Goal: Task Accomplishment & Management: Complete application form

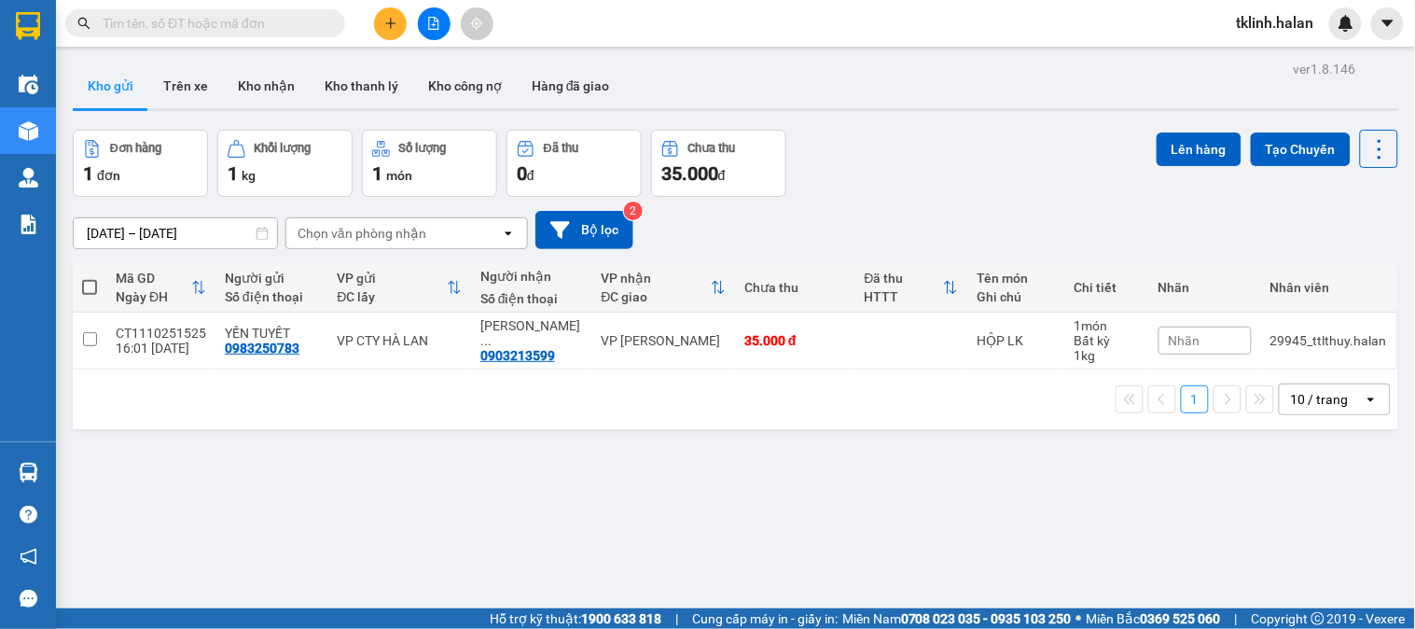
click at [240, 22] on input "text" at bounding box center [213, 23] width 220 height 21
paste input "1010251347"
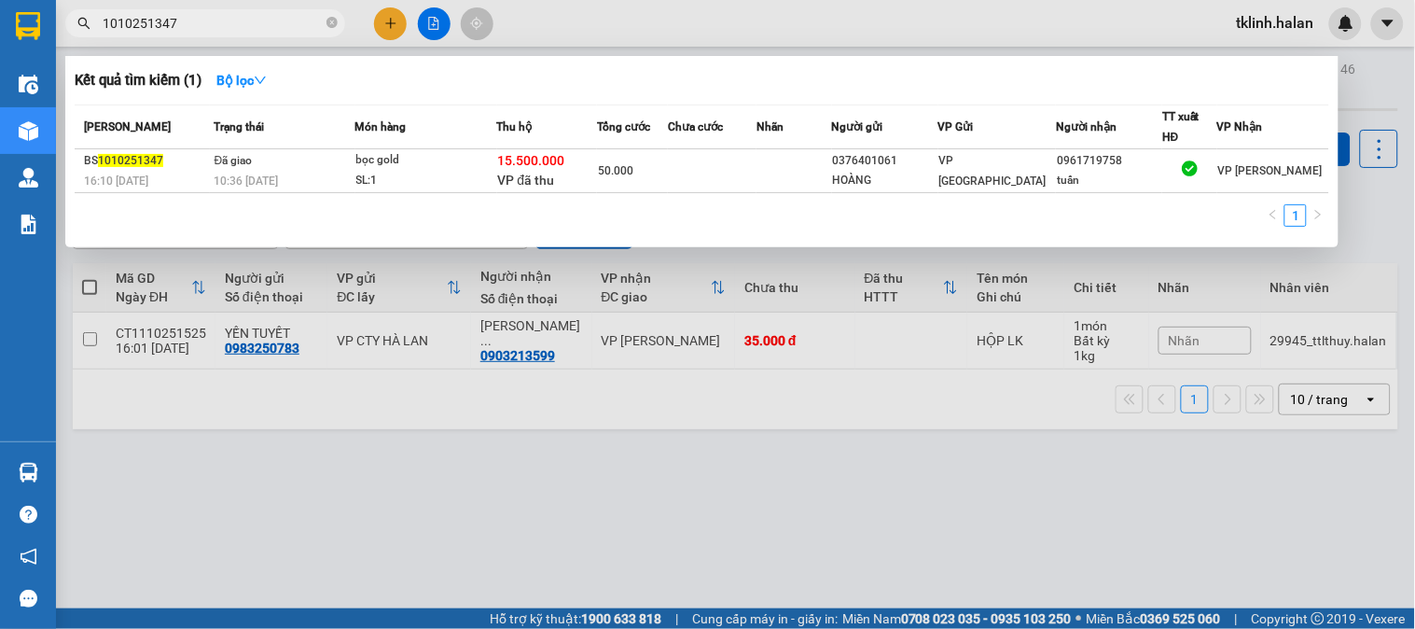
type input "1010251347"
click at [1353, 40] on div at bounding box center [707, 314] width 1415 height 629
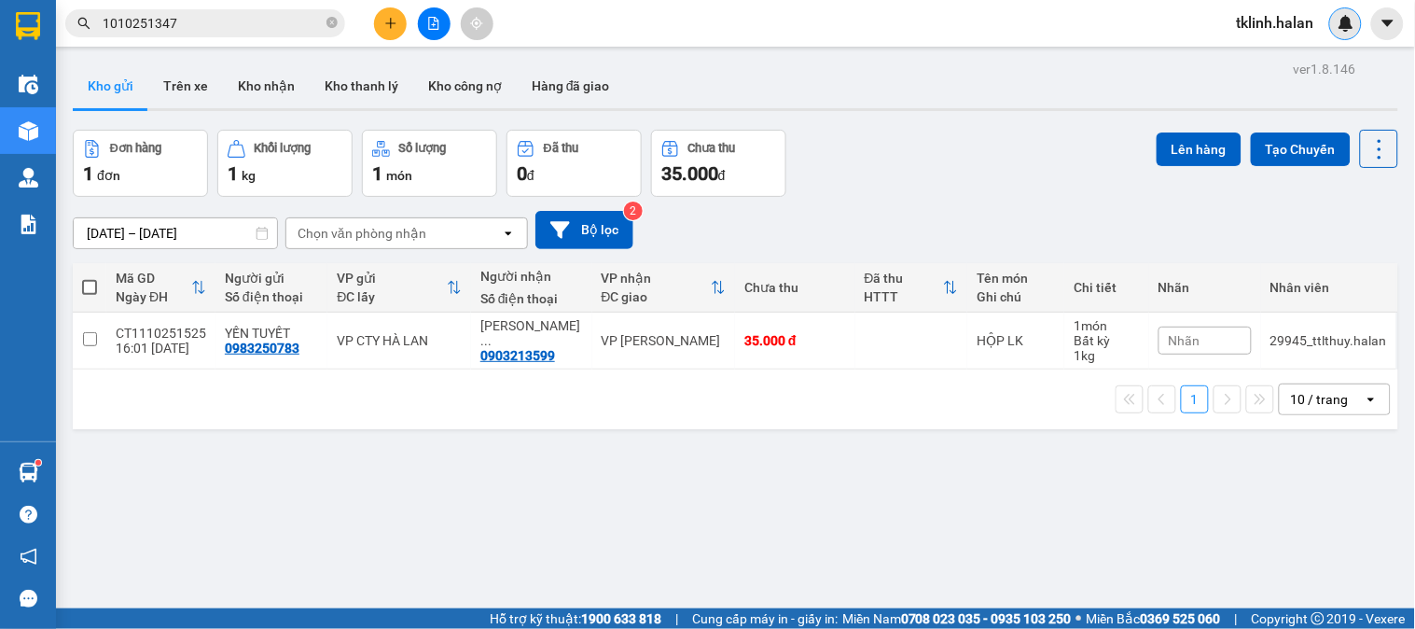
click at [1354, 22] on img at bounding box center [1346, 23] width 17 height 17
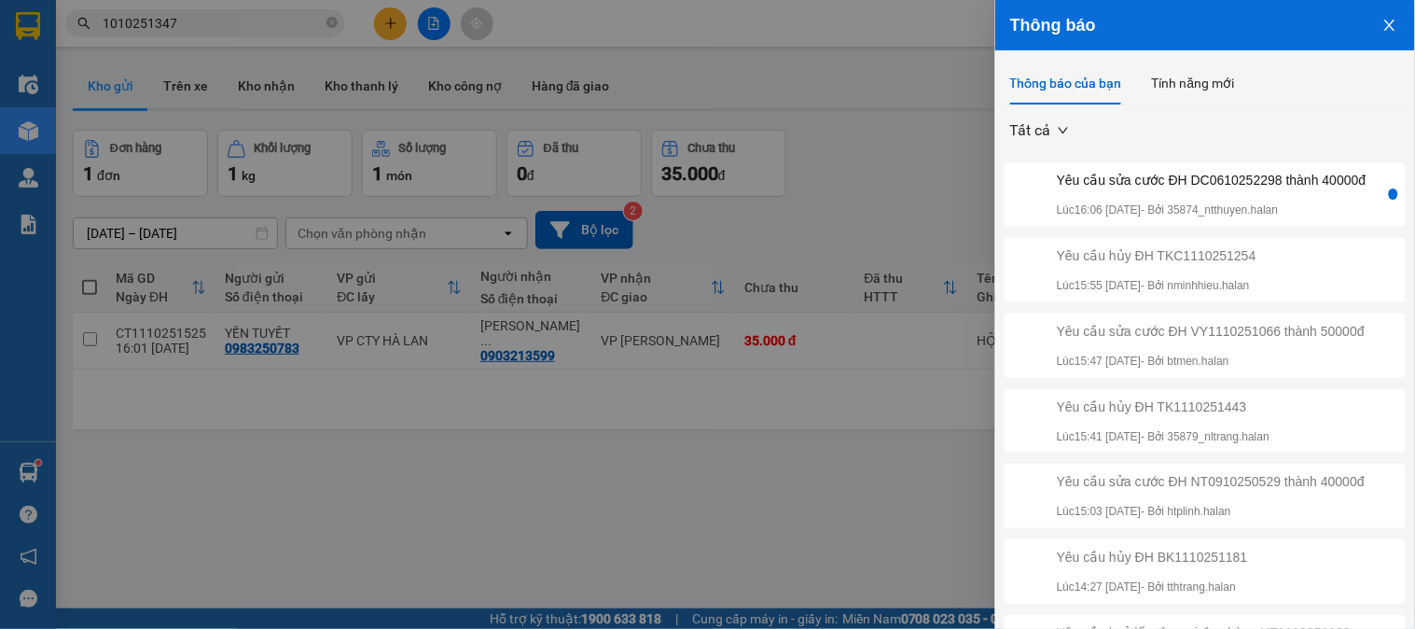
click at [1298, 213] on div "Yêu cầu sửa cước ĐH DC0610252298 thành 40000đ Lúc 16:06 [DATE] - Bởi 35874_ntth…" at bounding box center [1212, 194] width 310 height 49
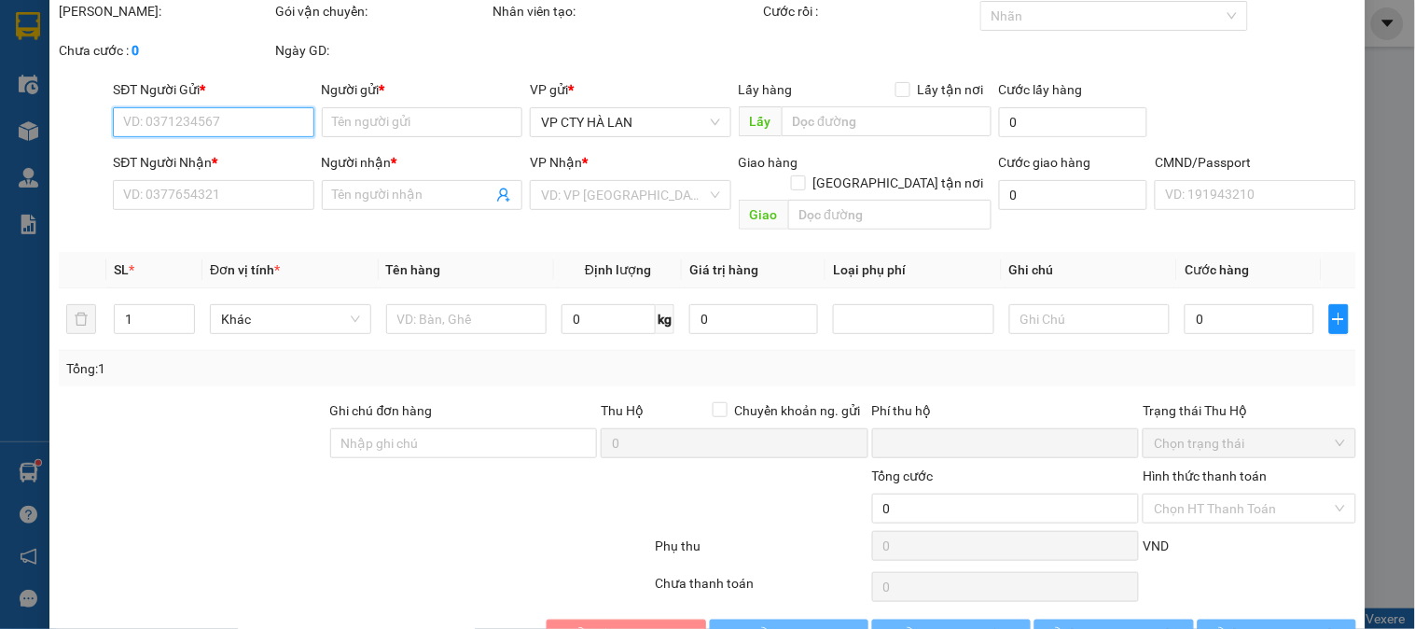
type input "0986900035"
type input "MAI ANH SỈ"
type input "0977677637"
type input "SƠN Đ/CẢ"
type input "0"
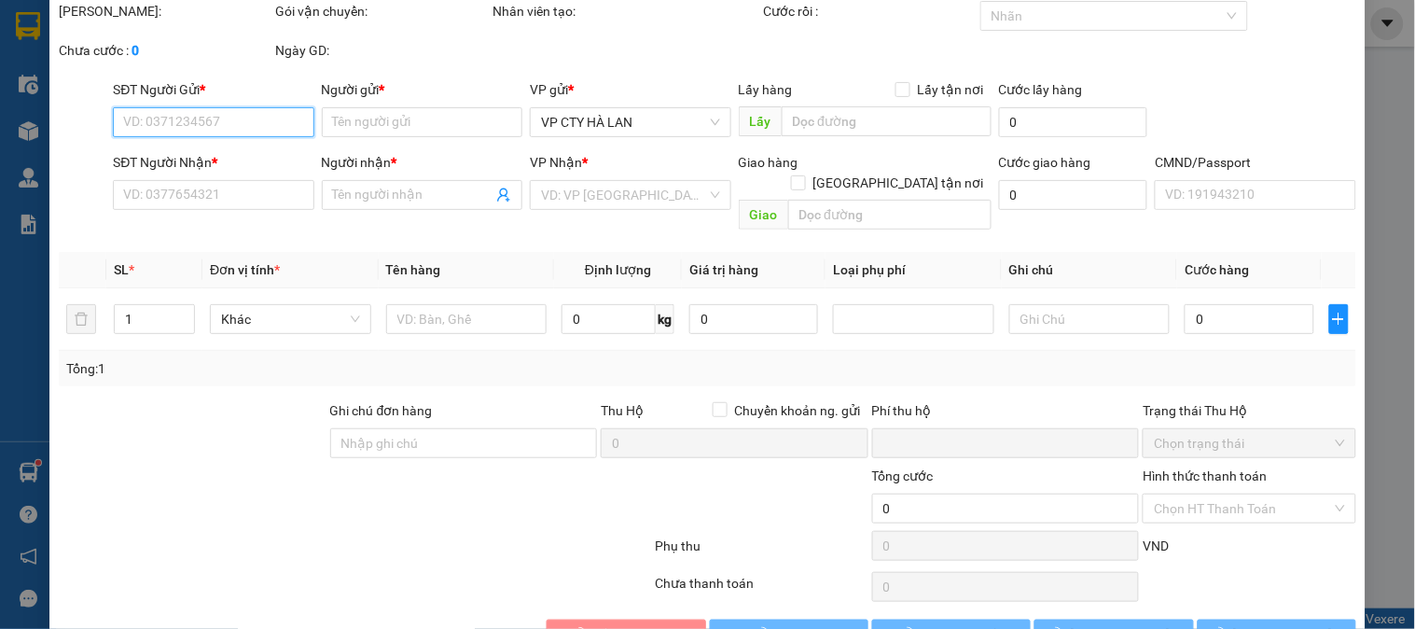
type input "55.000"
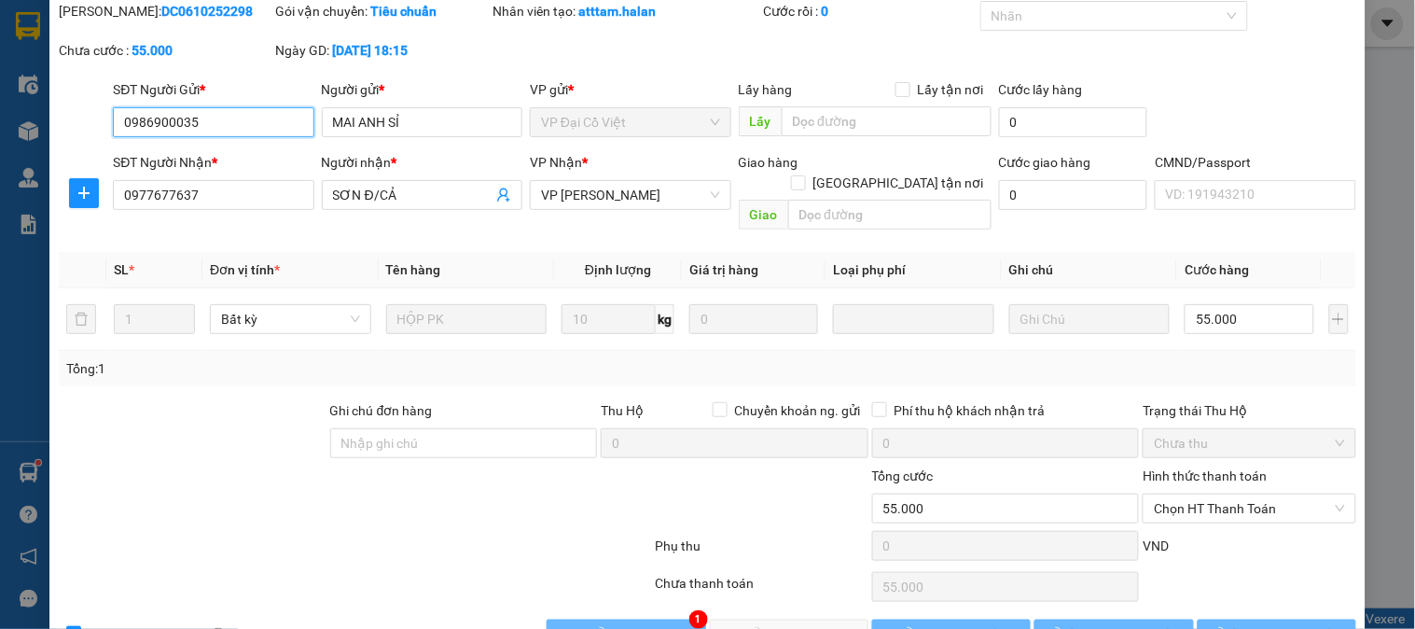
scroll to position [103, 0]
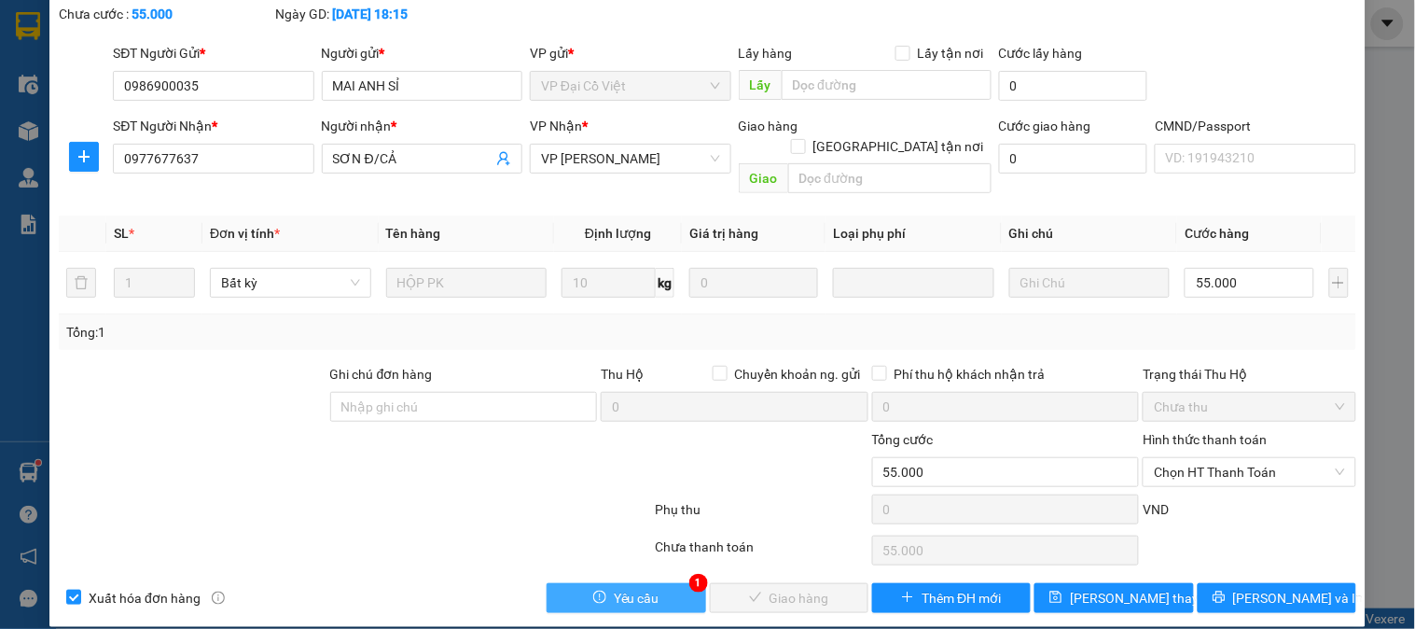
click at [655, 583] on button "Yêu cầu" at bounding box center [626, 598] width 159 height 30
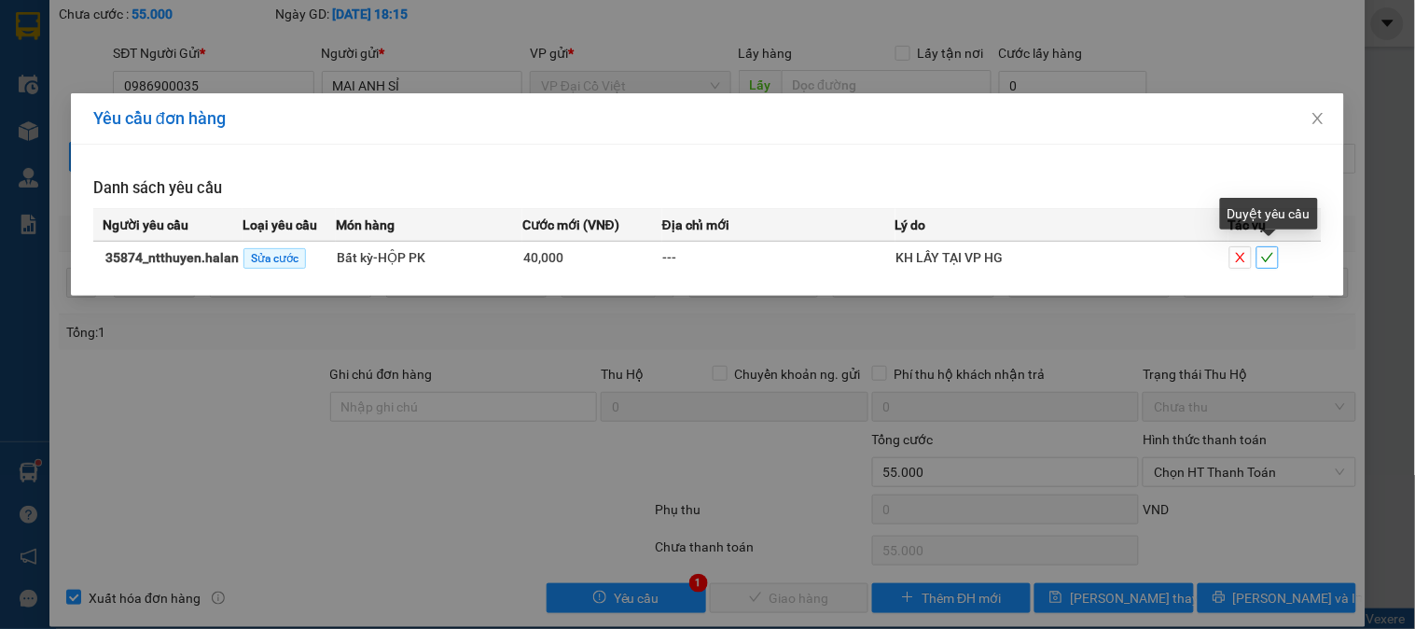
click at [1275, 258] on span "check" at bounding box center [1267, 257] width 21 height 13
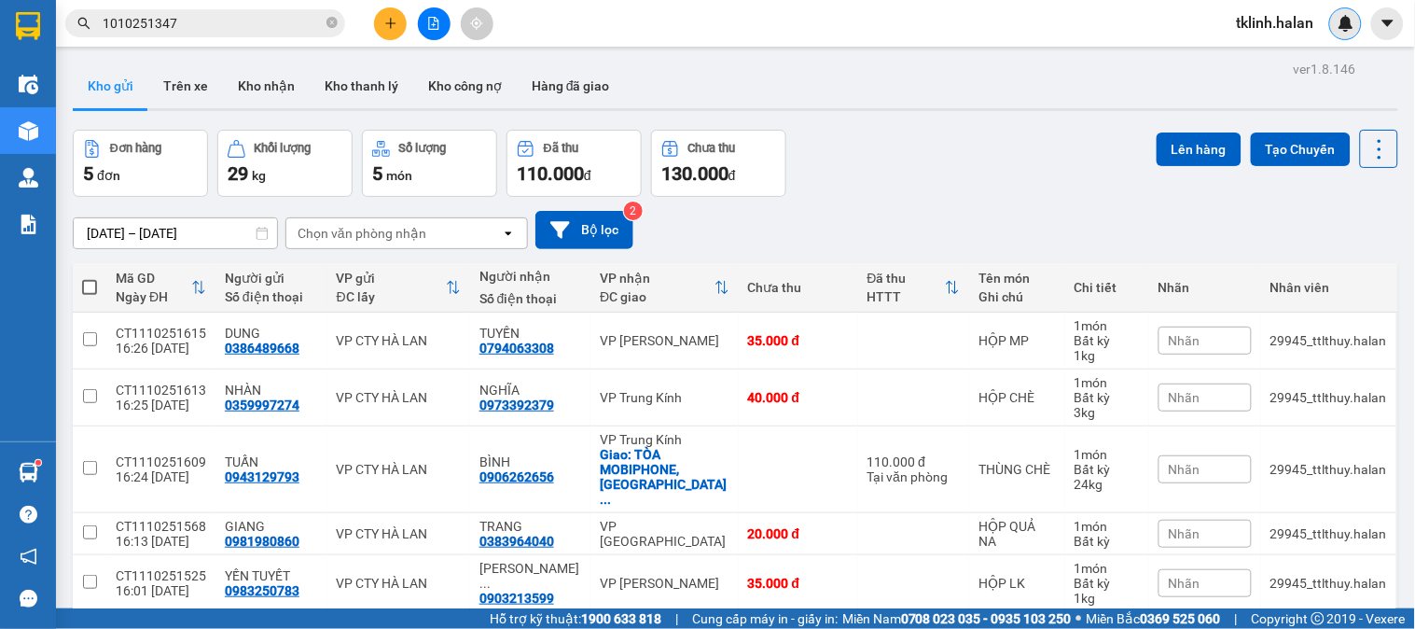
click at [1346, 26] on img at bounding box center [1346, 23] width 17 height 17
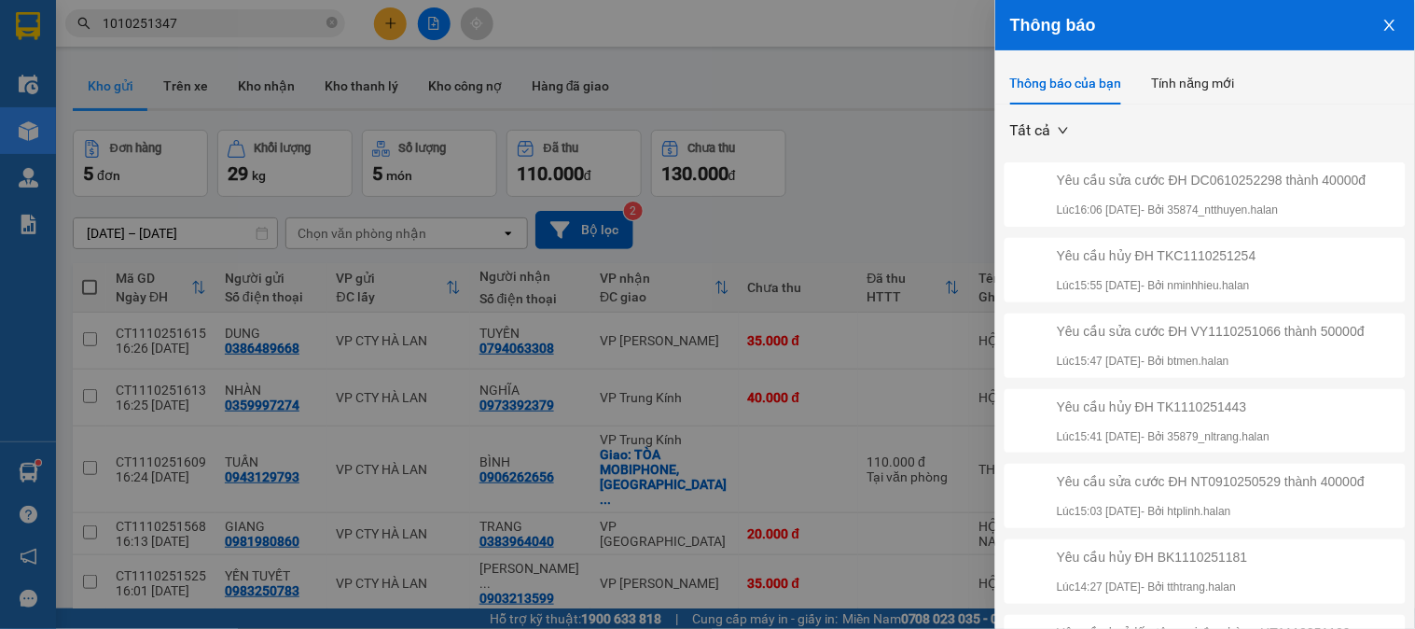
click at [1239, 178] on div "Yêu cầu sửa cước ĐH DC0610252298 thành 40000đ" at bounding box center [1212, 180] width 310 height 21
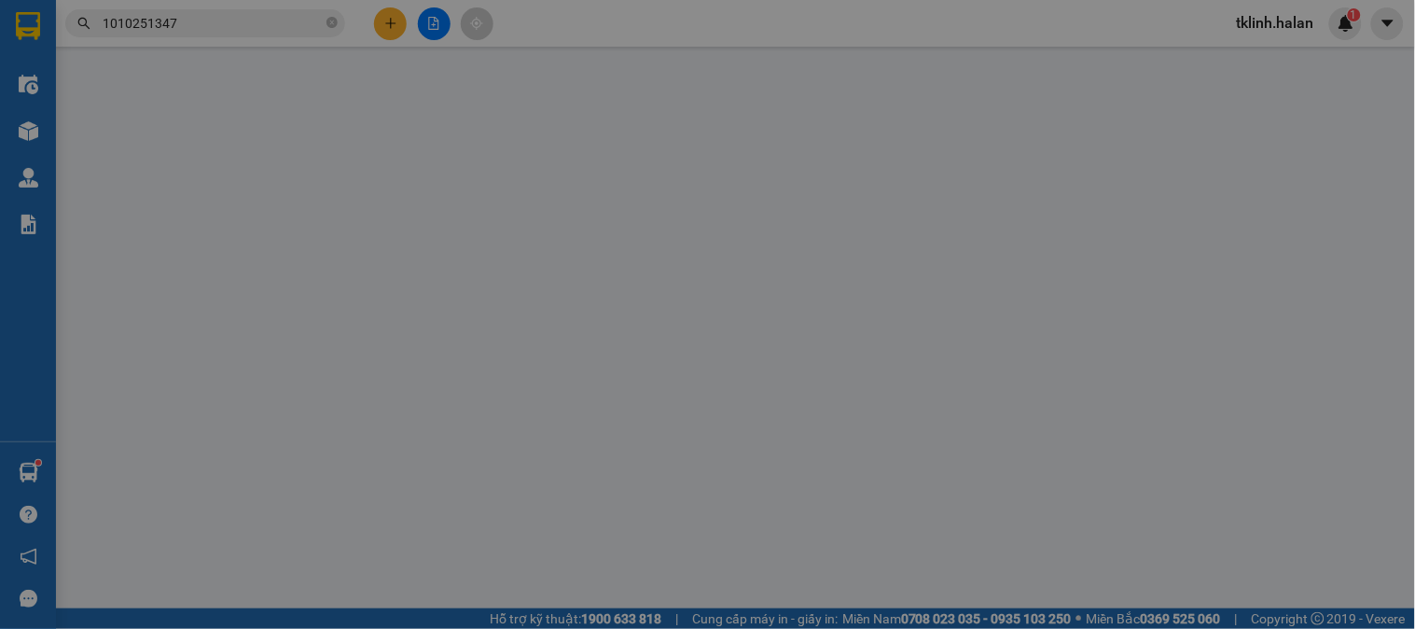
type input "0986900035"
type input "MAI ANH SỈ"
type input "0977677637"
type input "SƠN Đ/CẢ"
type input "0"
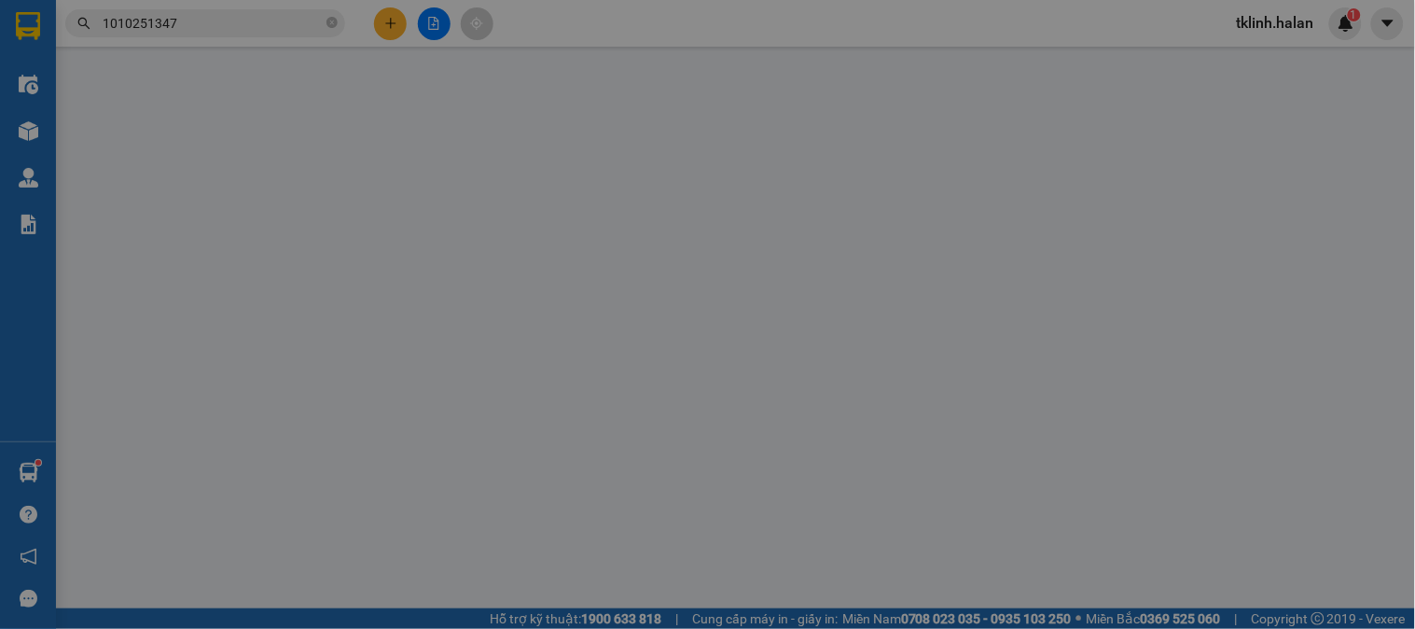
type input "40.000"
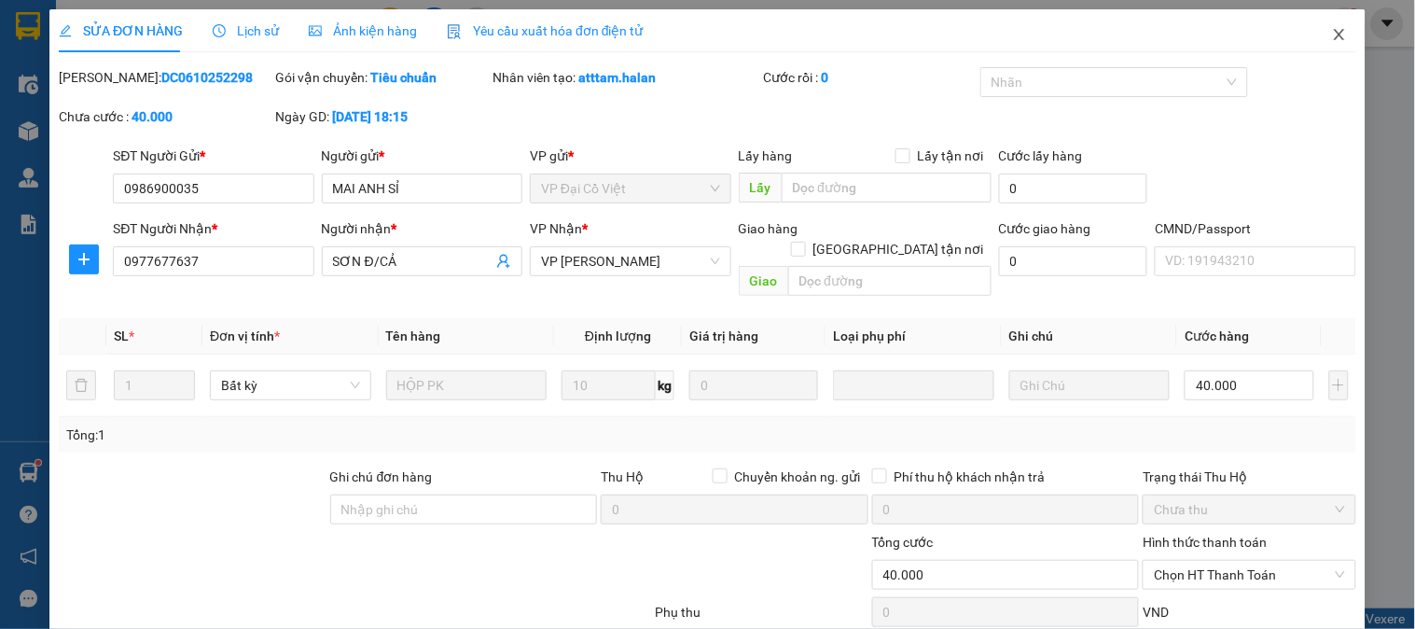
click at [1315, 24] on span "Close" at bounding box center [1339, 35] width 52 height 52
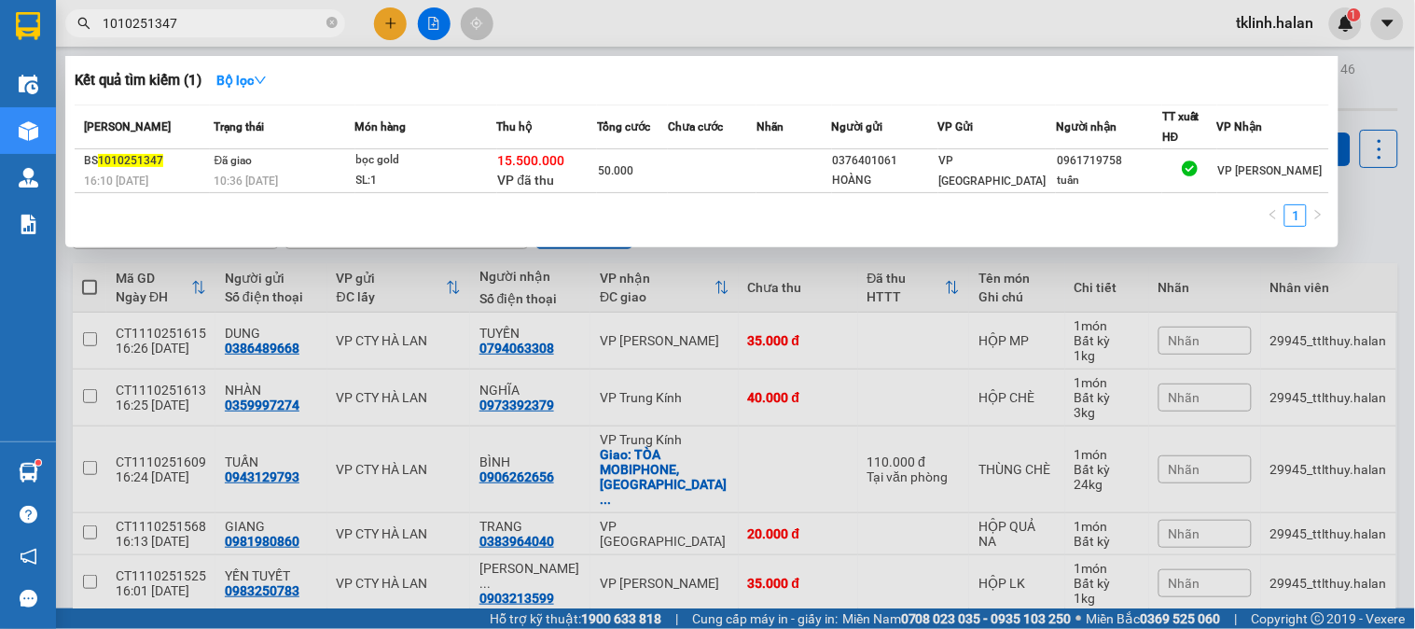
click at [256, 23] on input "1010251347" at bounding box center [213, 23] width 220 height 21
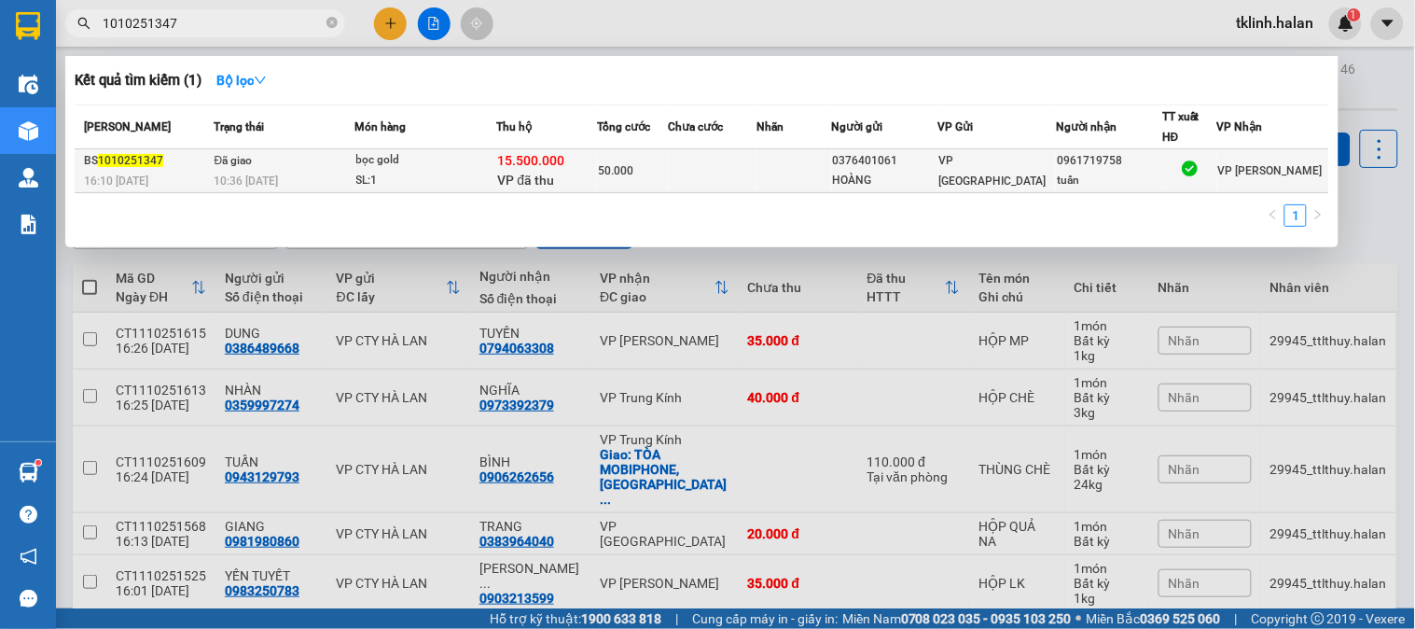
click at [515, 173] on span "VP đã thu" at bounding box center [526, 180] width 57 height 15
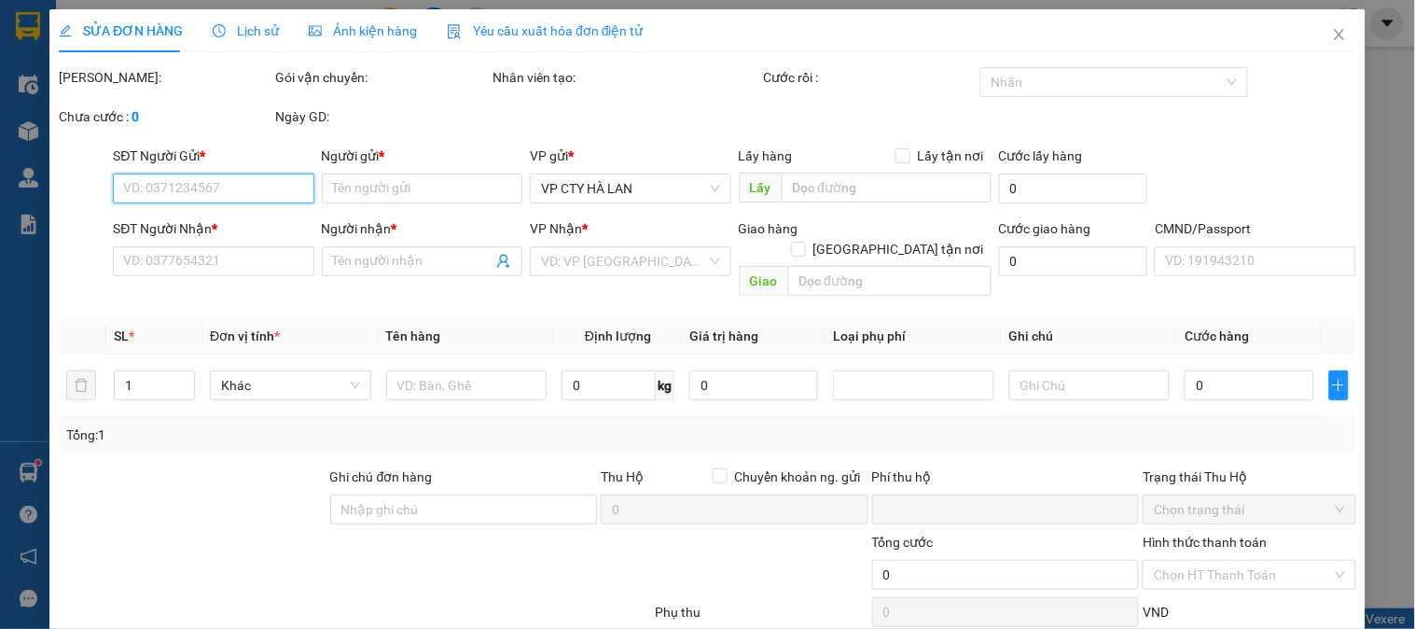
type input "0376401061"
type input "HOÀNG"
type input "0961719758"
type input "tuấn"
checkbox input "true"
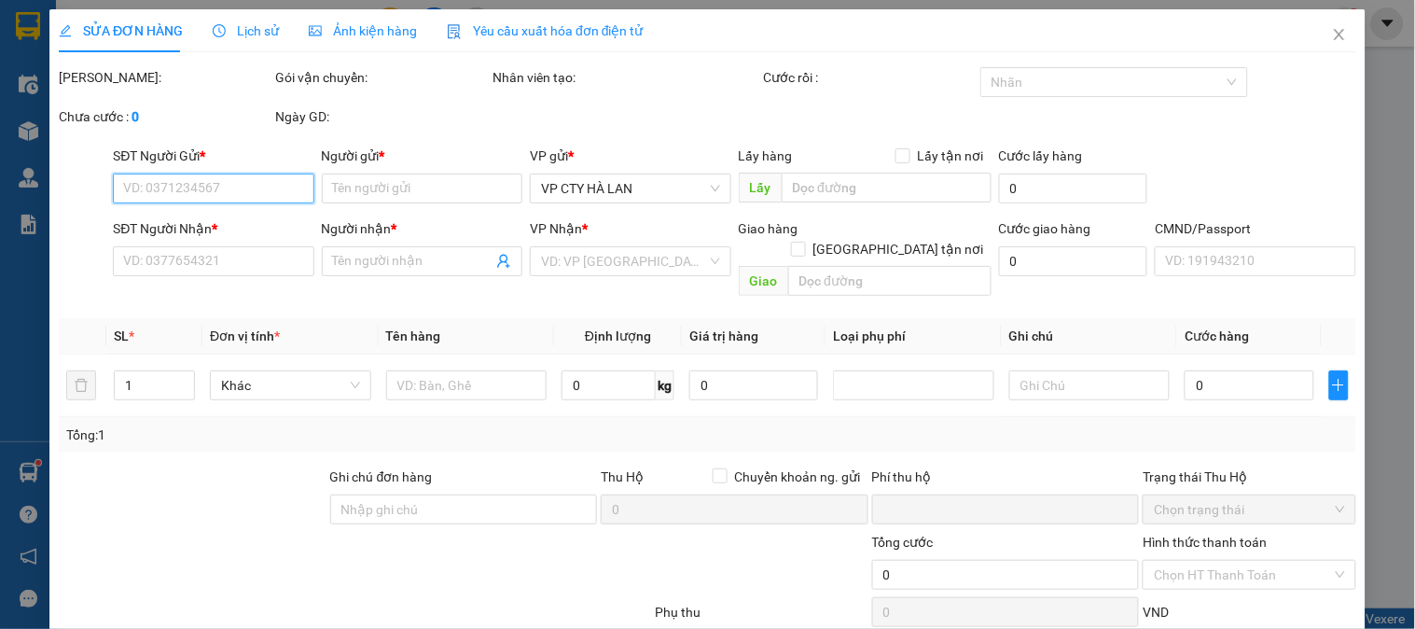
type input "15.500.000"
type input "80.000"
type input "50.000"
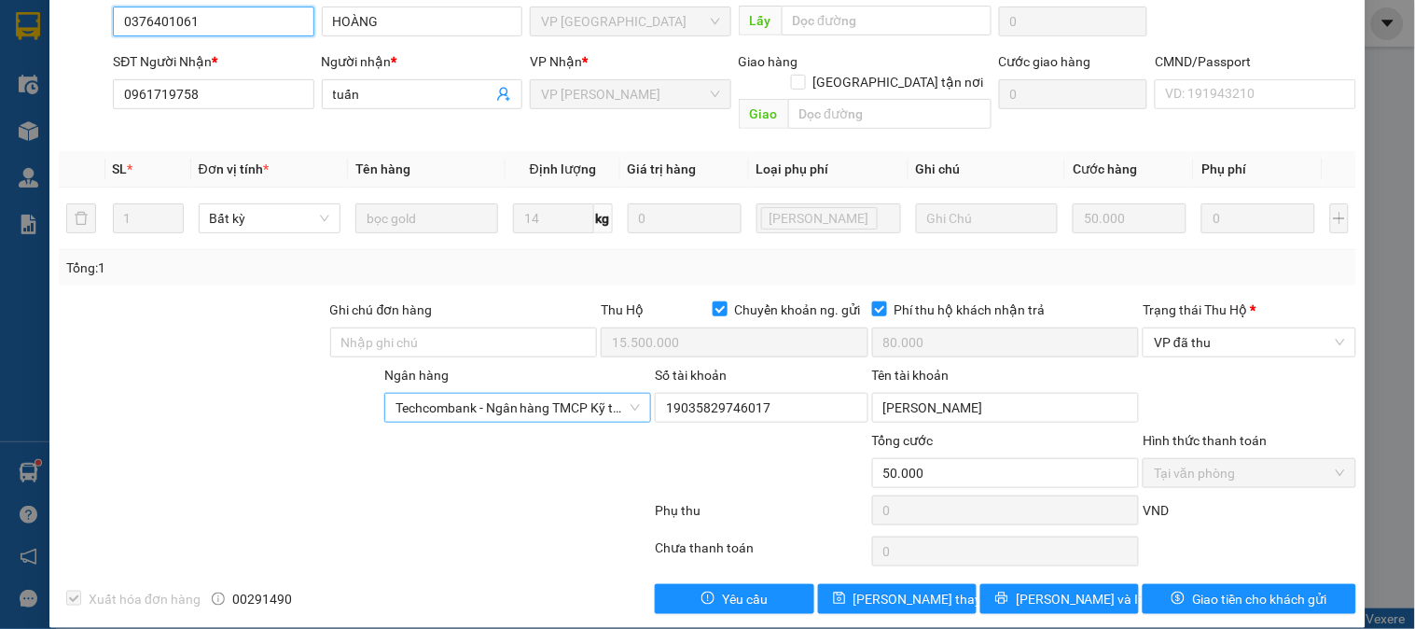
scroll to position [207, 0]
